Goal: Task Accomplishment & Management: Manage account settings

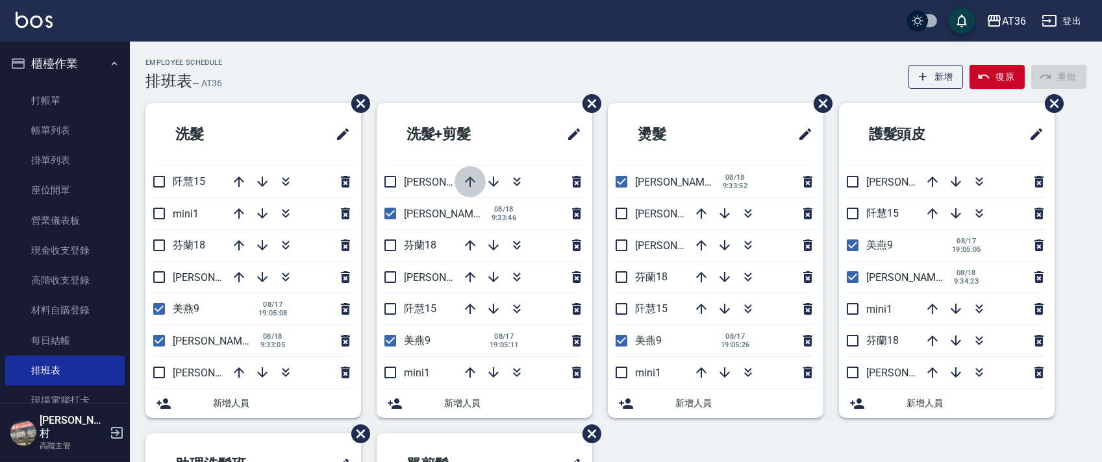
click at [466, 182] on icon "button" at bounding box center [470, 182] width 16 height 16
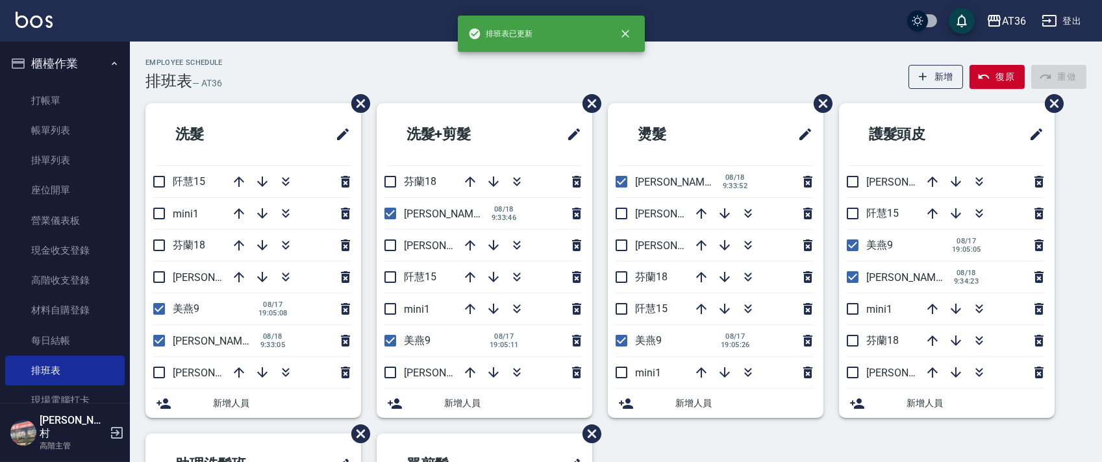
click at [466, 187] on icon "button" at bounding box center [470, 182] width 16 height 16
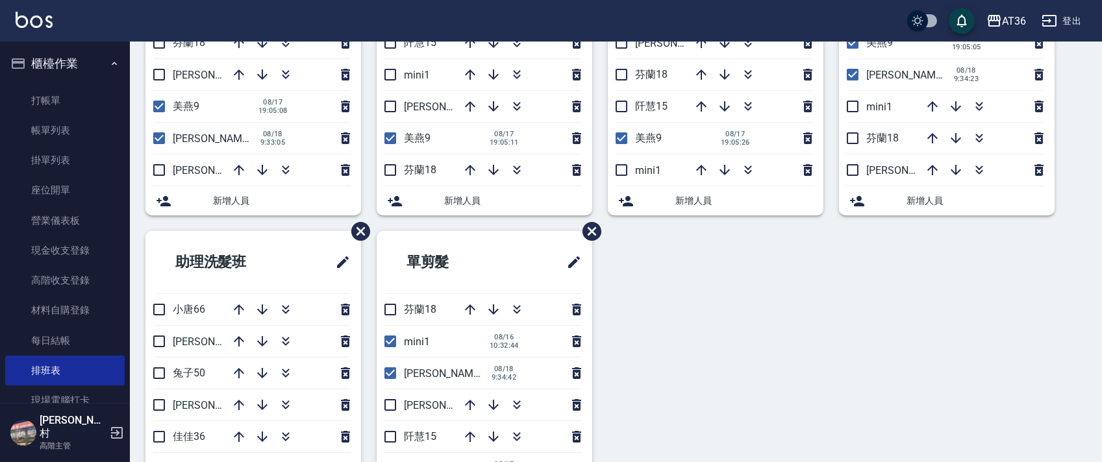
scroll to position [260, 0]
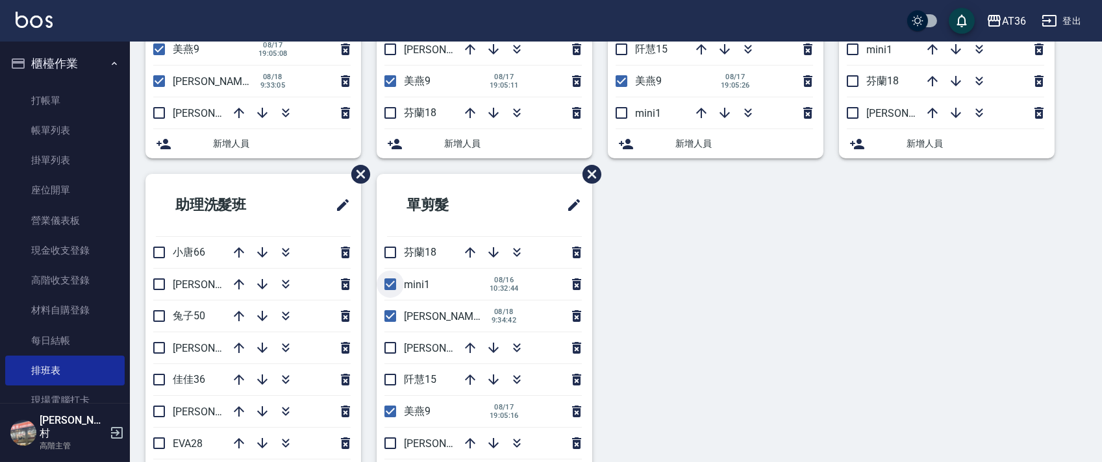
click at [387, 279] on input "checkbox" at bounding box center [390, 284] width 27 height 27
checkbox input "false"
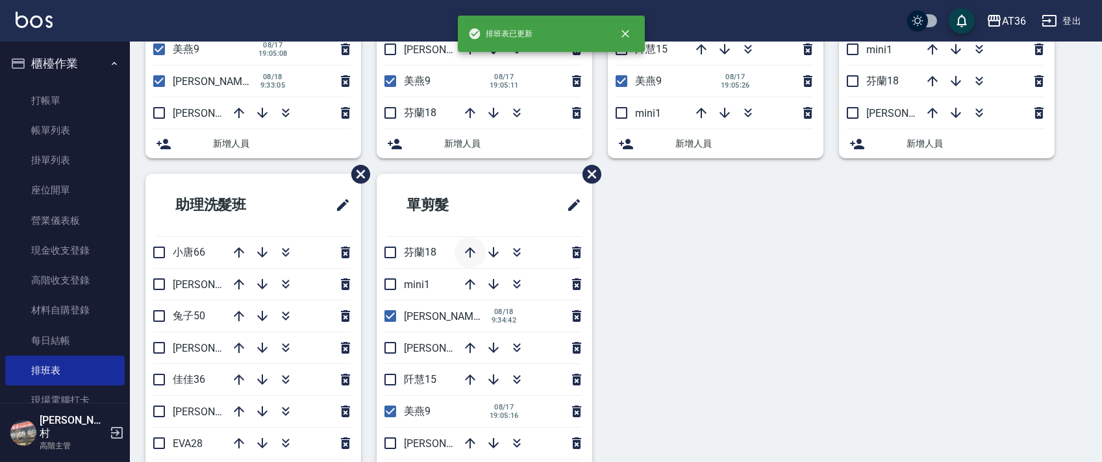
click at [466, 251] on icon "button" at bounding box center [470, 253] width 16 height 16
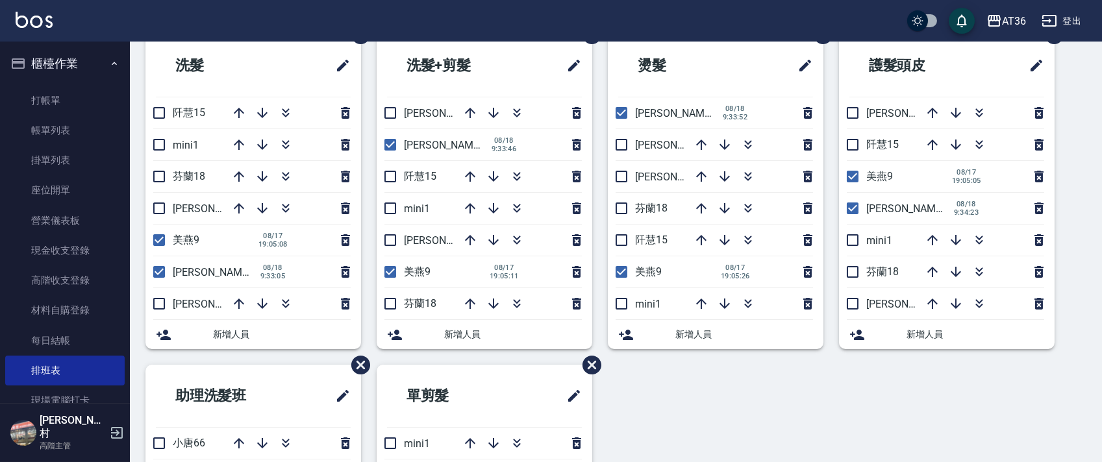
scroll to position [0, 0]
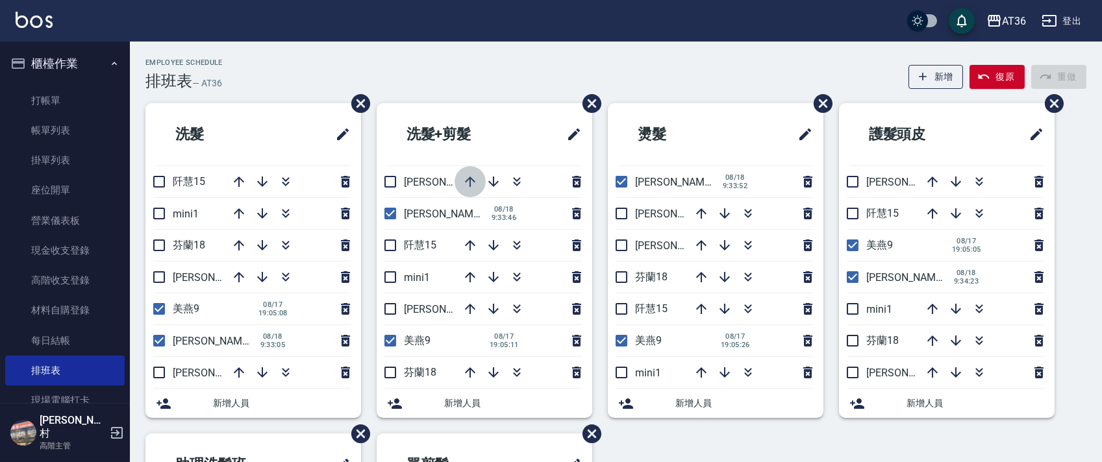
click at [471, 185] on icon "button" at bounding box center [470, 182] width 16 height 16
click at [471, 175] on icon "button" at bounding box center [470, 182] width 16 height 16
click at [470, 182] on icon "button" at bounding box center [470, 182] width 10 height 10
click at [164, 238] on input "checkbox" at bounding box center [158, 245] width 27 height 27
checkbox input "true"
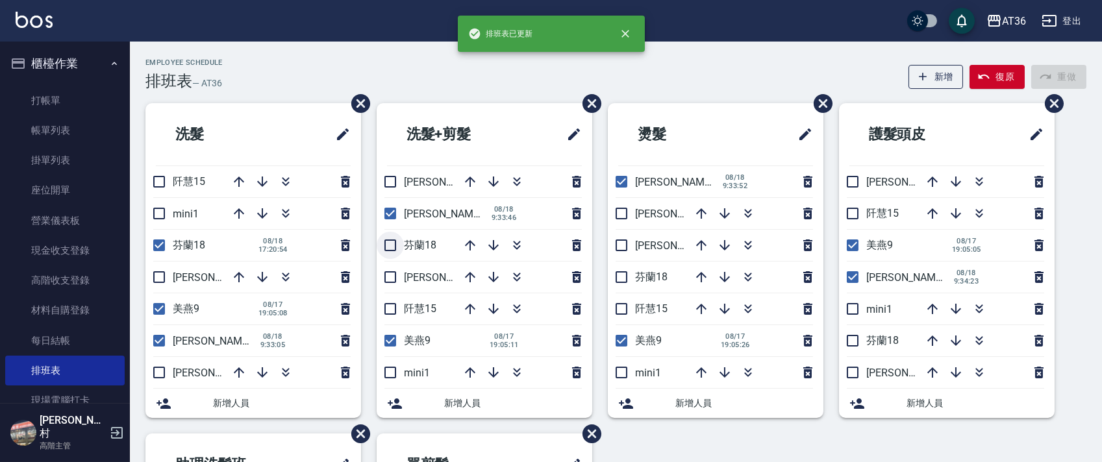
click at [389, 242] on input "checkbox" at bounding box center [390, 245] width 27 height 27
checkbox input "true"
click at [620, 280] on input "checkbox" at bounding box center [621, 277] width 27 height 27
checkbox input "true"
click at [855, 342] on input "checkbox" at bounding box center [852, 340] width 27 height 27
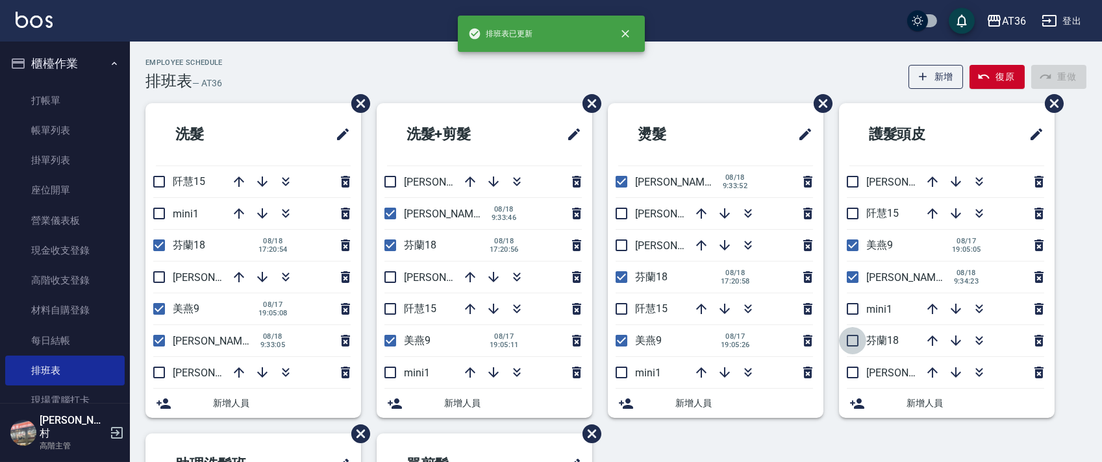
checkbox input "true"
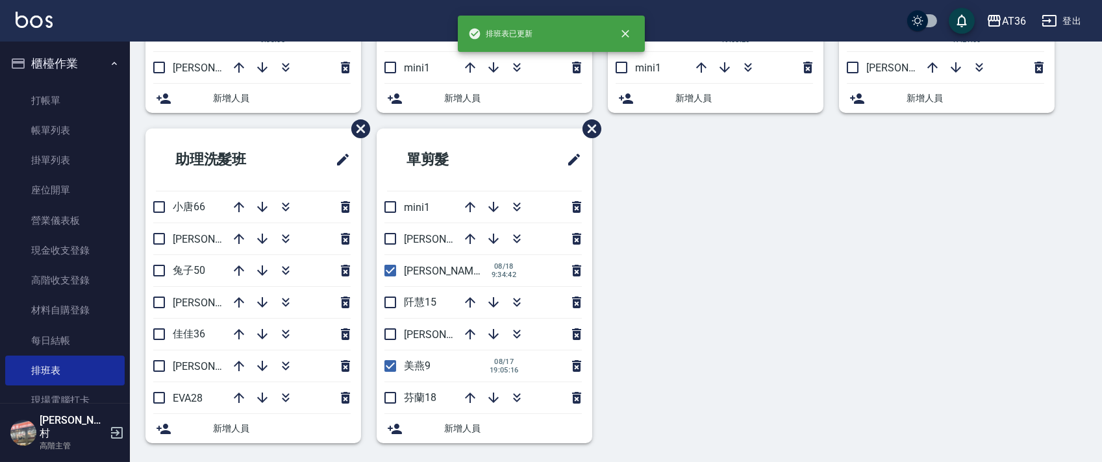
scroll to position [307, 0]
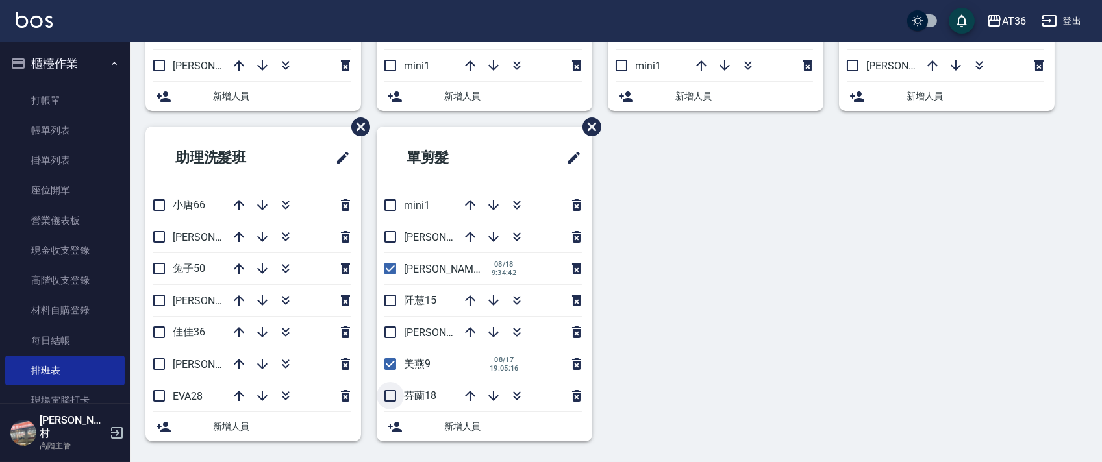
click at [389, 398] on input "checkbox" at bounding box center [390, 395] width 27 height 27
checkbox input "true"
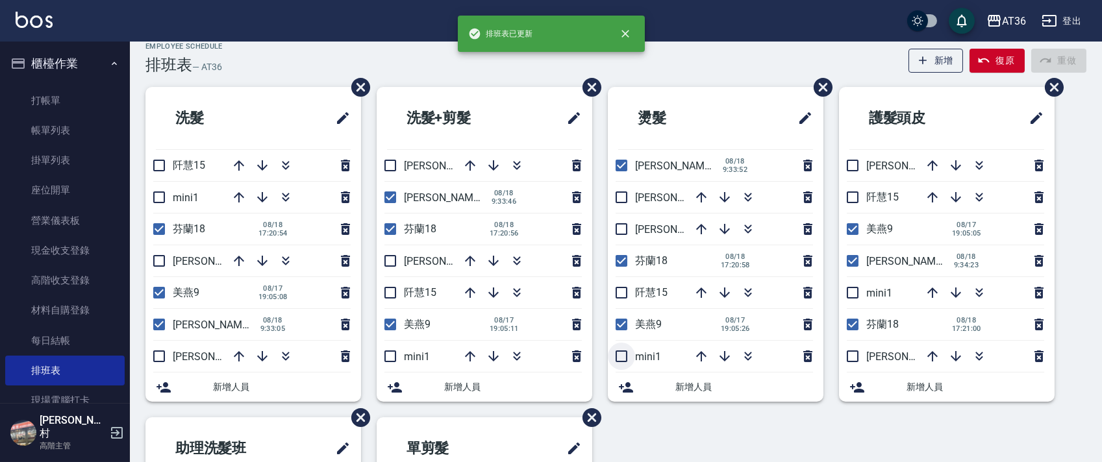
scroll to position [0, 0]
